Goal: Task Accomplishment & Management: Use online tool/utility

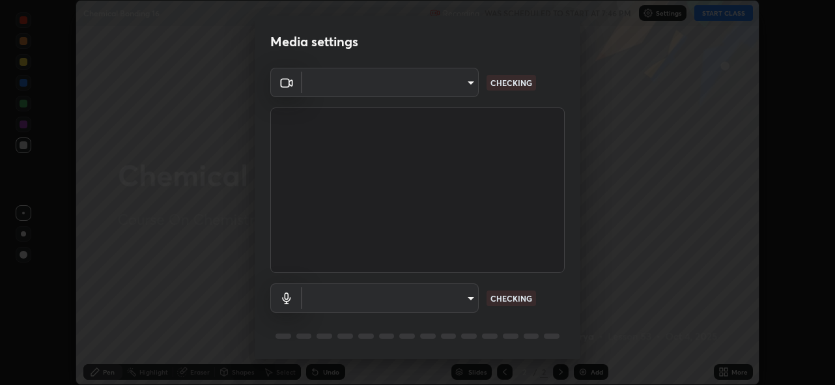
scroll to position [42, 0]
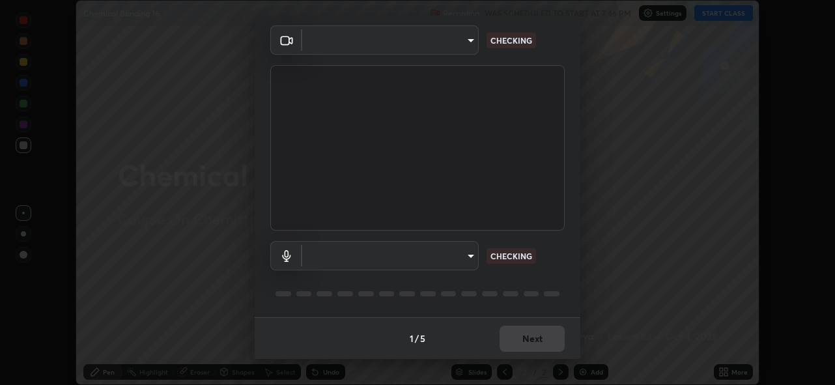
type input "5ae49b96af4897e6a410d98cecc9f5d5c34ce44bf214f7471ac41fe3bf41cfd7"
type input "communications"
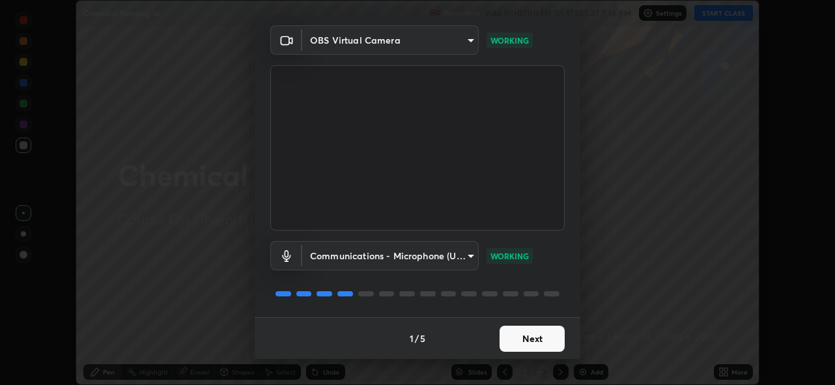
click at [530, 340] on button "Next" at bounding box center [532, 339] width 65 height 26
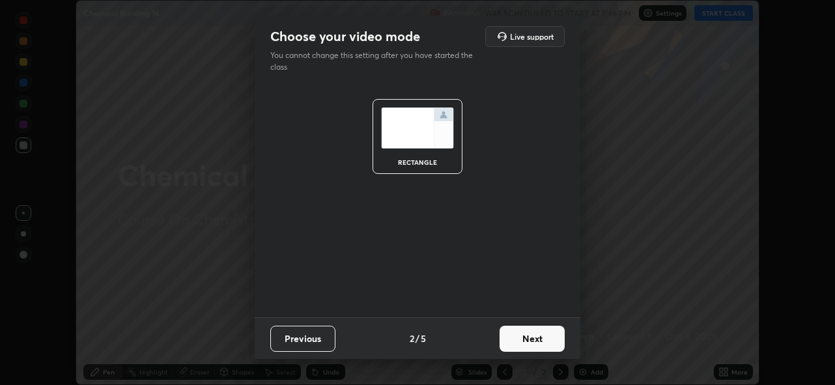
scroll to position [0, 0]
click at [531, 341] on button "Next" at bounding box center [532, 339] width 65 height 26
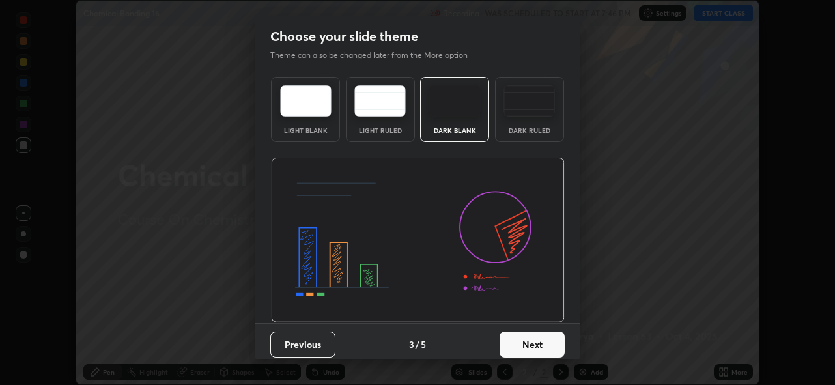
click at [531, 342] on button "Next" at bounding box center [532, 344] width 65 height 26
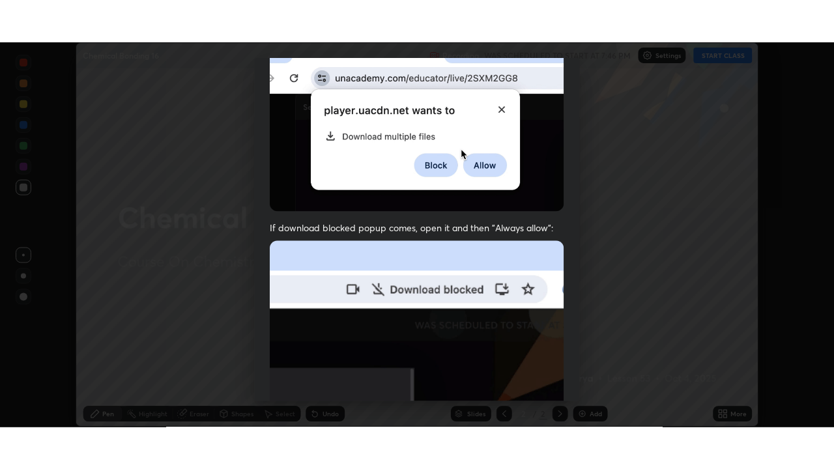
scroll to position [308, 0]
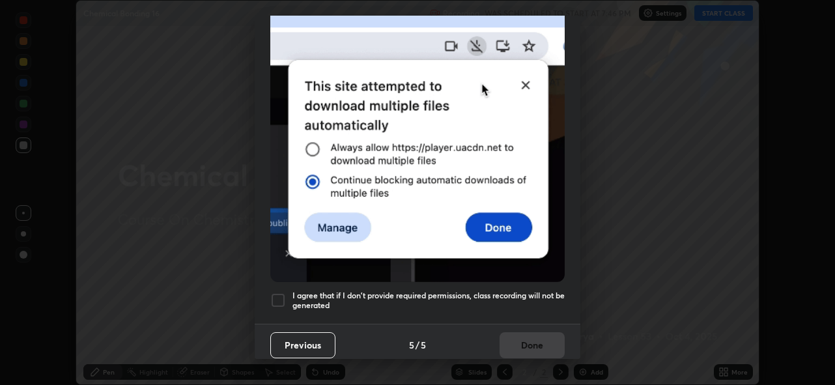
click at [277, 292] on div at bounding box center [278, 300] width 16 height 16
click at [552, 340] on button "Done" at bounding box center [532, 345] width 65 height 26
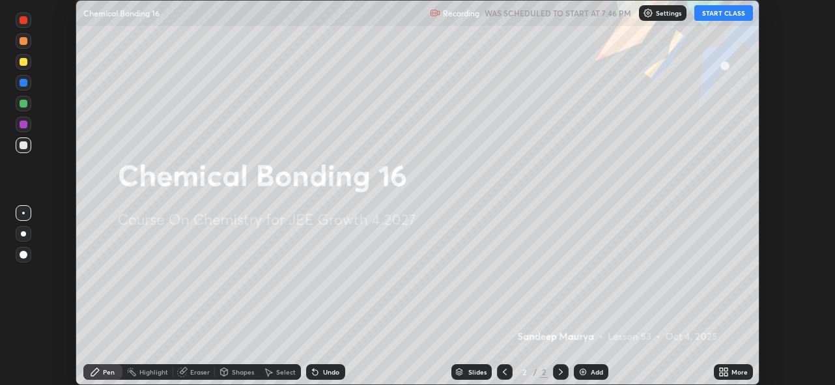
click at [732, 14] on button "START CLASS" at bounding box center [723, 13] width 59 height 16
click at [721, 374] on icon at bounding box center [721, 374] width 3 height 3
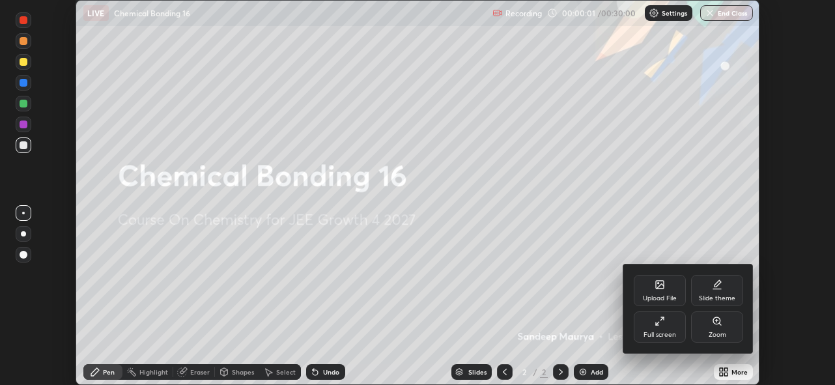
click at [666, 321] on div "Full screen" at bounding box center [660, 326] width 52 height 31
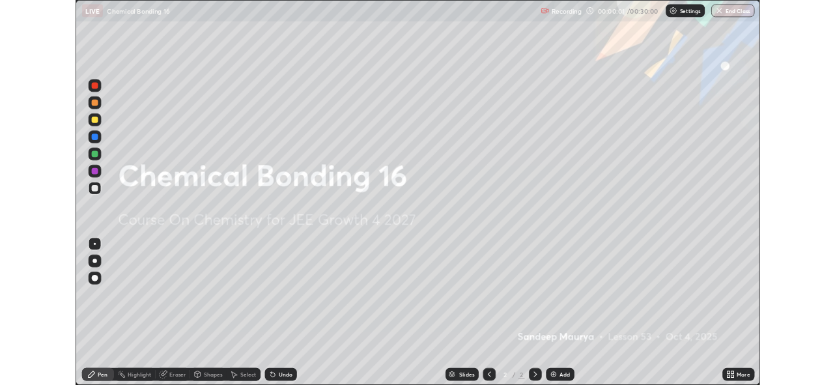
scroll to position [469, 834]
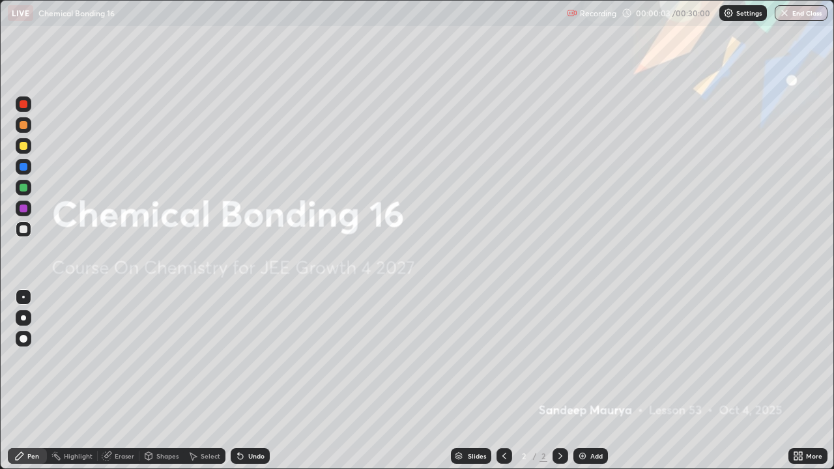
click at [581, 384] on div "Add" at bounding box center [590, 456] width 35 height 16
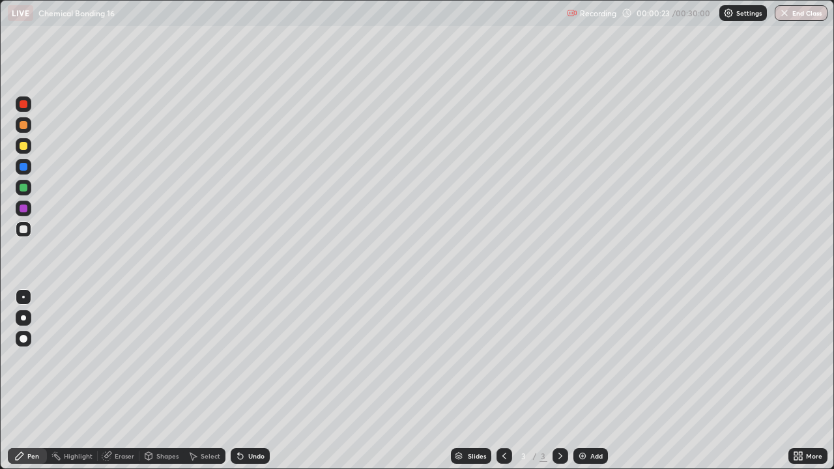
click at [800, 384] on icon at bounding box center [799, 458] width 3 height 3
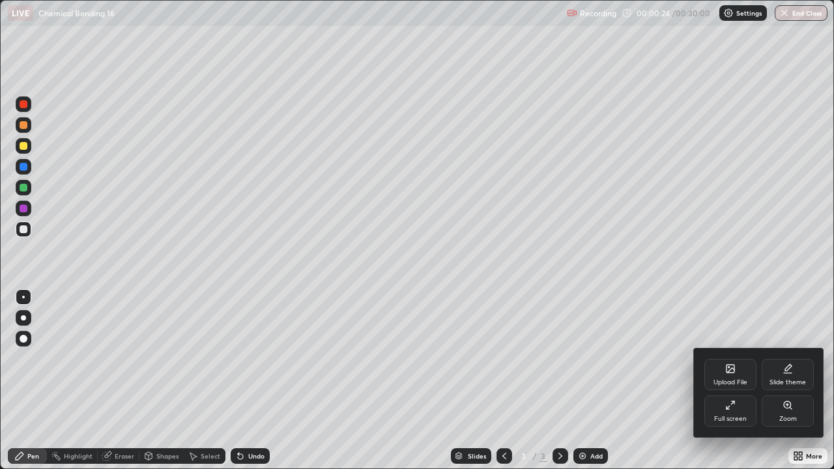
click at [723, 384] on div "Full screen" at bounding box center [730, 410] width 52 height 31
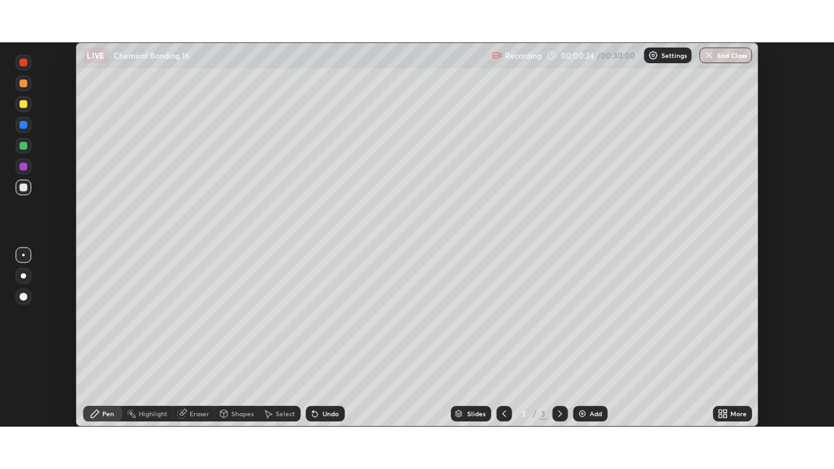
scroll to position [385, 835]
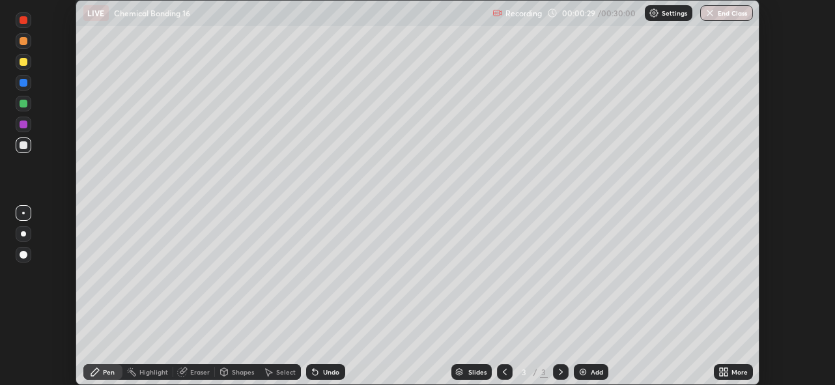
click at [727, 373] on icon at bounding box center [725, 374] width 3 height 3
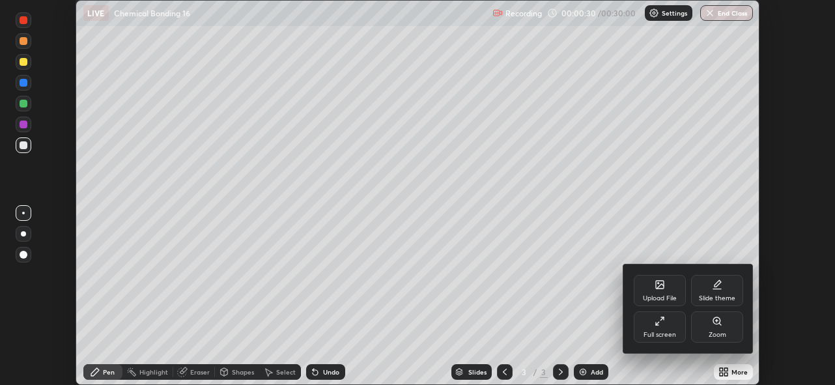
click at [671, 329] on div "Full screen" at bounding box center [660, 326] width 52 height 31
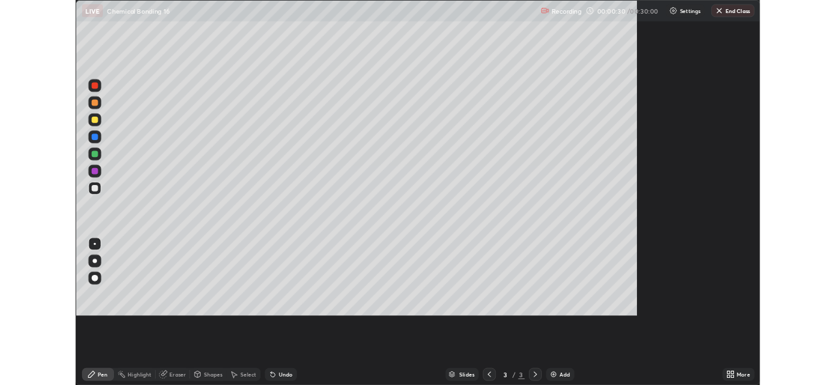
scroll to position [469, 834]
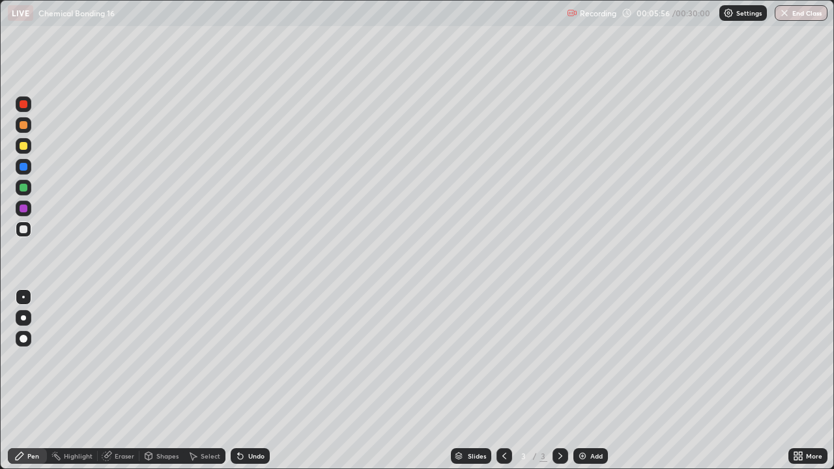
click at [26, 187] on div at bounding box center [24, 188] width 8 height 8
click at [245, 384] on div "Undo" at bounding box center [250, 456] width 39 height 16
click at [244, 384] on div "Undo" at bounding box center [250, 456] width 39 height 16
click at [246, 384] on div "Undo" at bounding box center [250, 456] width 39 height 16
click at [248, 384] on div "Undo" at bounding box center [256, 456] width 16 height 7
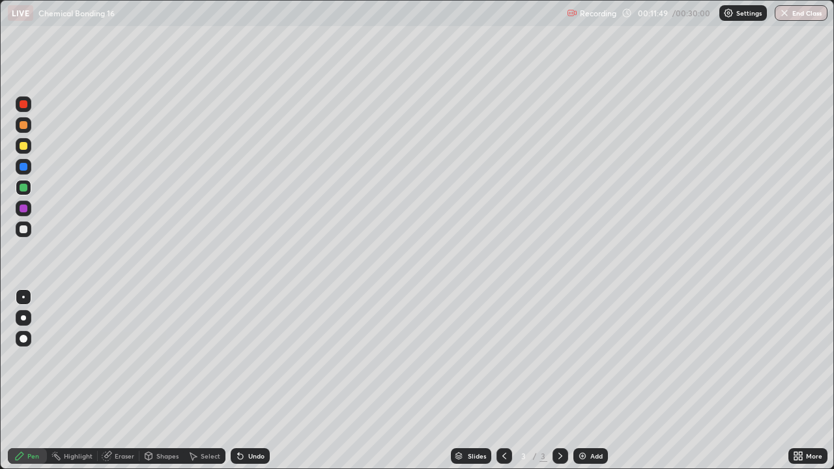
click at [585, 384] on img at bounding box center [582, 456] width 10 height 10
click at [582, 384] on img at bounding box center [582, 456] width 10 height 10
click at [27, 145] on div at bounding box center [24, 146] width 8 height 8
click at [581, 384] on img at bounding box center [582, 456] width 10 height 10
click at [246, 384] on div "Undo" at bounding box center [250, 456] width 39 height 16
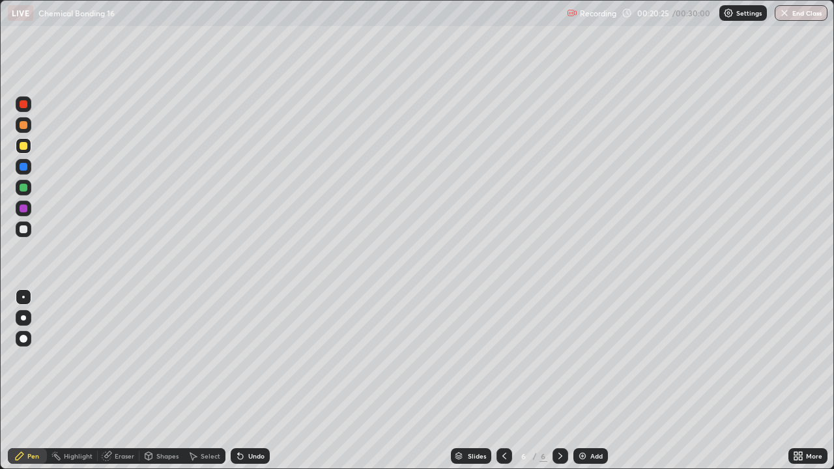
click at [583, 384] on img at bounding box center [582, 456] width 10 height 10
click at [582, 384] on img at bounding box center [582, 456] width 10 height 10
click at [584, 384] on div "Add" at bounding box center [590, 456] width 35 height 16
click at [24, 182] on div at bounding box center [24, 188] width 16 height 16
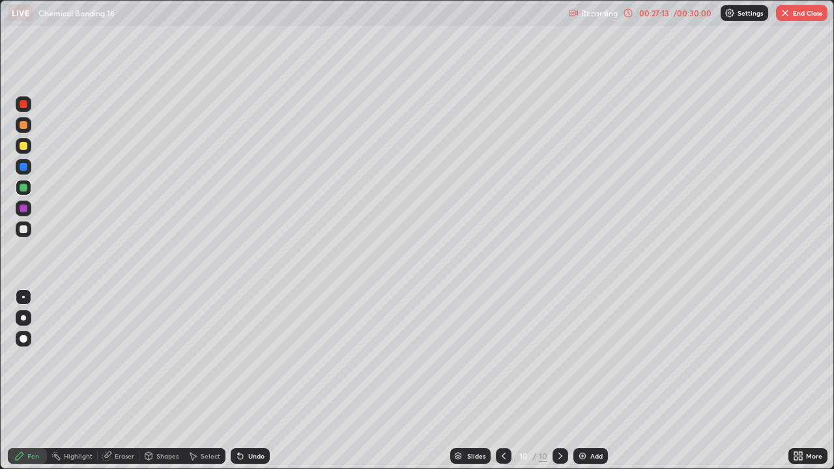
click at [244, 384] on div "Undo" at bounding box center [250, 456] width 39 height 16
click at [246, 384] on div "Undo" at bounding box center [250, 456] width 39 height 16
click at [247, 384] on div "Undo" at bounding box center [250, 456] width 39 height 16
click at [243, 384] on icon at bounding box center [240, 456] width 10 height 10
click at [793, 15] on button "End Class" at bounding box center [801, 13] width 51 height 16
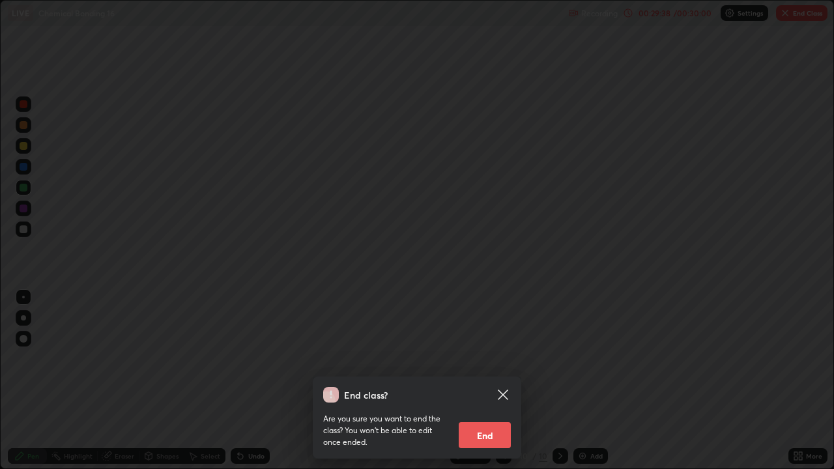
click at [498, 384] on button "End" at bounding box center [484, 435] width 52 height 26
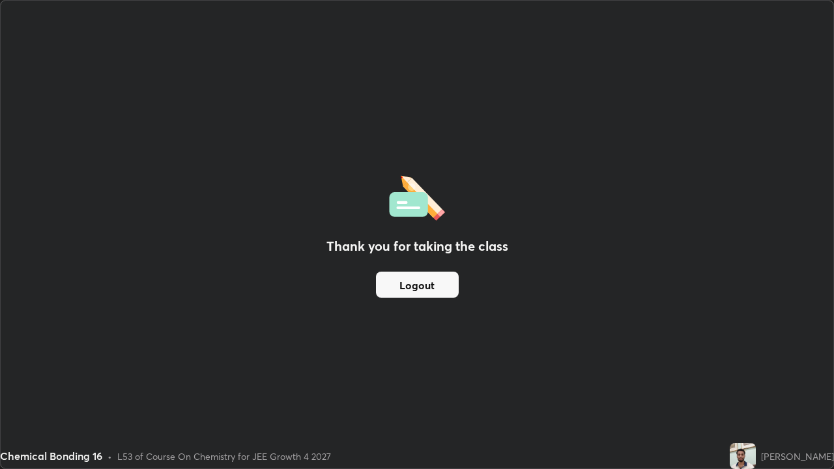
click at [738, 270] on div "Thank you for taking the class Logout" at bounding box center [417, 235] width 832 height 468
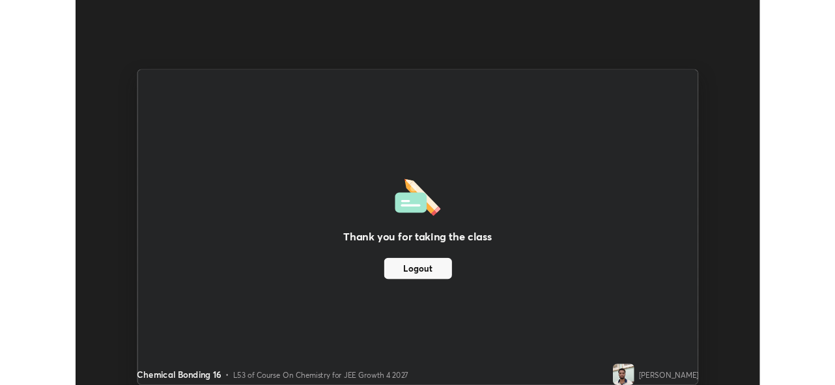
scroll to position [385, 835]
